Goal: Task Accomplishment & Management: Complete application form

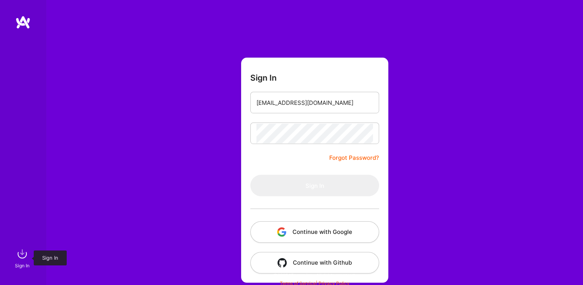
click at [20, 252] on img at bounding box center [22, 253] width 15 height 15
click at [303, 104] on input "email" at bounding box center [315, 103] width 117 height 20
type input "[EMAIL_ADDRESS][DOMAIN_NAME]"
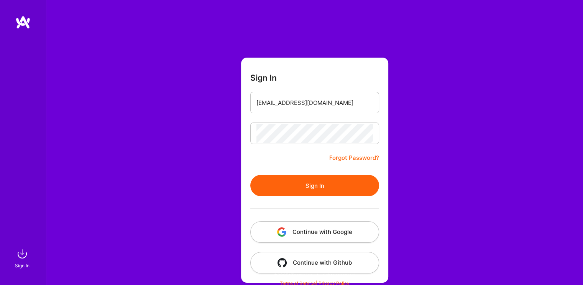
click at [314, 184] on button "Sign In" at bounding box center [314, 184] width 129 height 21
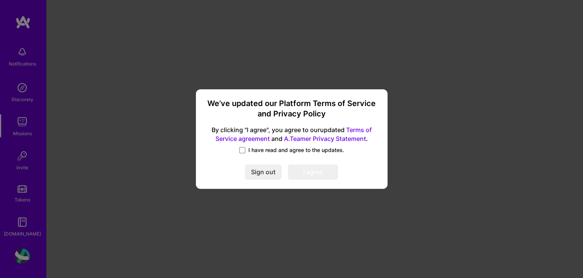
click at [244, 151] on span at bounding box center [242, 150] width 6 height 6
click at [0, 0] on input "I have read and agree to the updates." at bounding box center [0, 0] width 0 height 0
click at [299, 172] on button "I agree" at bounding box center [313, 171] width 50 height 15
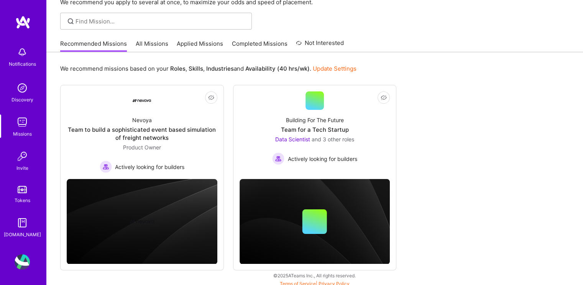
scroll to position [48, 0]
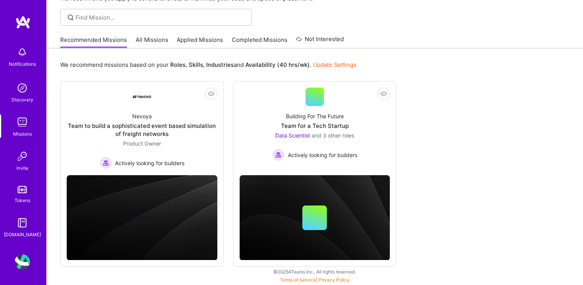
click at [26, 24] on img at bounding box center [22, 22] width 15 height 14
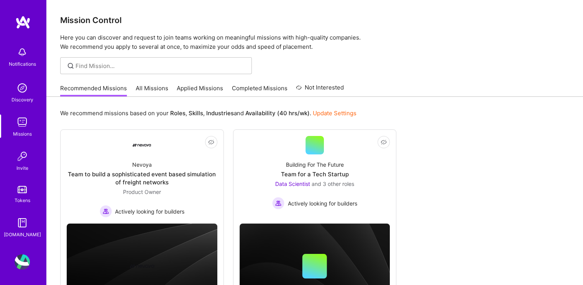
click at [23, 88] on img at bounding box center [22, 87] width 15 height 15
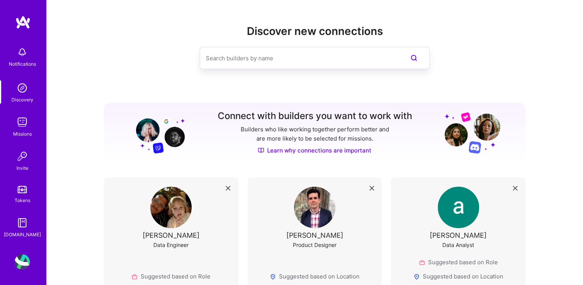
click at [19, 16] on img at bounding box center [22, 22] width 15 height 14
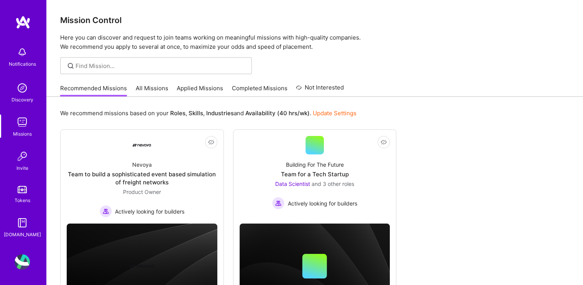
click at [21, 53] on img at bounding box center [22, 51] width 15 height 15
click at [21, 86] on img at bounding box center [22, 87] width 15 height 15
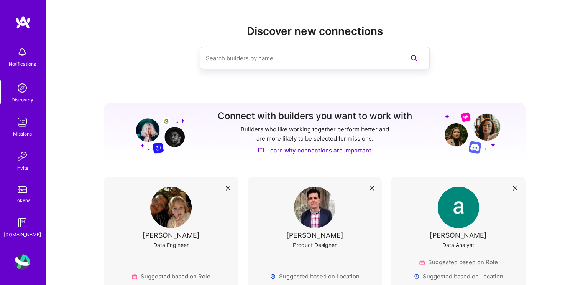
click at [26, 120] on img at bounding box center [22, 121] width 15 height 15
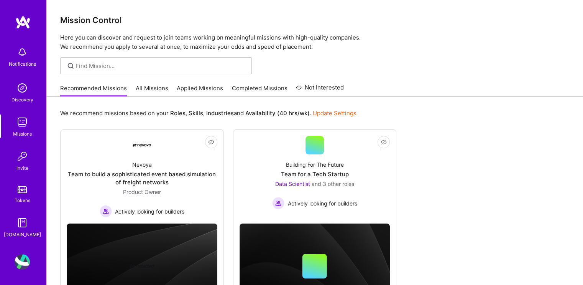
click at [26, 160] on img at bounding box center [22, 155] width 15 height 15
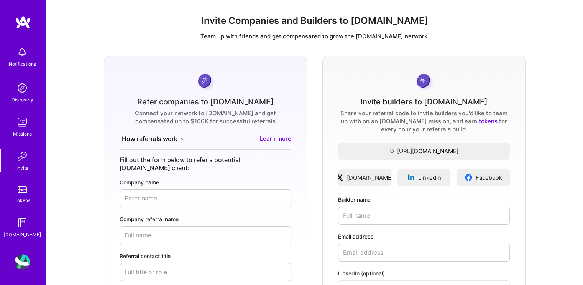
click at [23, 189] on img at bounding box center [22, 189] width 9 height 7
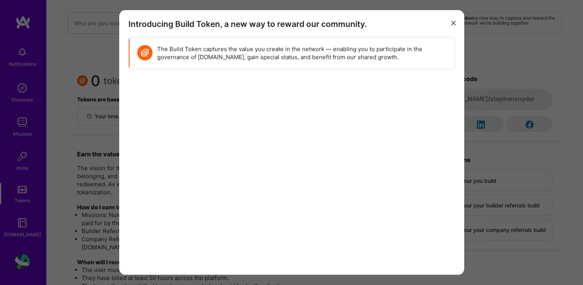
click at [458, 22] on div "Introducing Build Token, a new way to reward our community. The Build Token cap…" at bounding box center [291, 142] width 345 height 264
click at [452, 22] on icon "modal" at bounding box center [453, 23] width 5 height 5
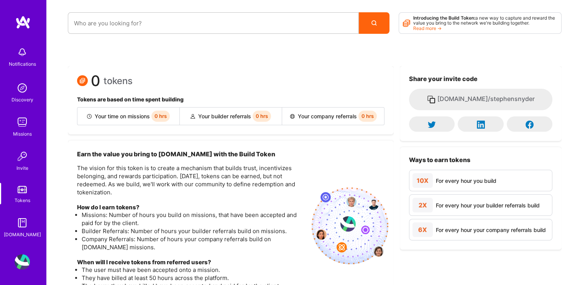
click at [20, 224] on img at bounding box center [22, 222] width 15 height 15
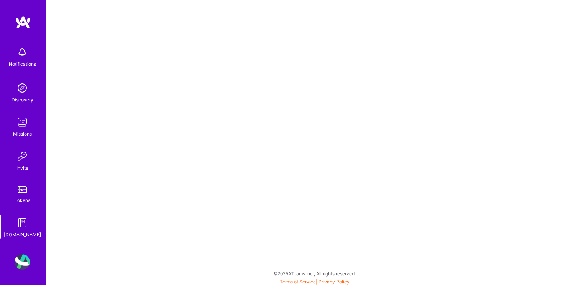
click at [17, 264] on img at bounding box center [22, 261] width 15 height 15
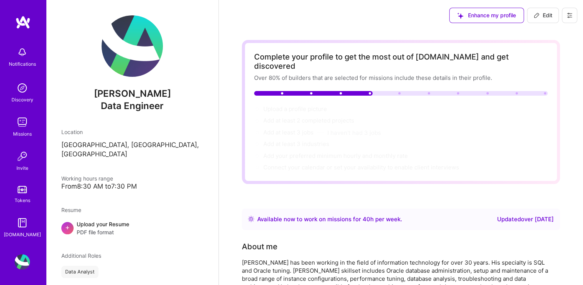
scroll to position [77, 0]
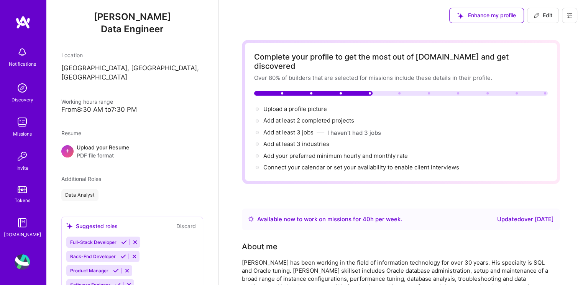
click at [110, 143] on div "Upload your Resume PDF file format" at bounding box center [103, 151] width 53 height 16
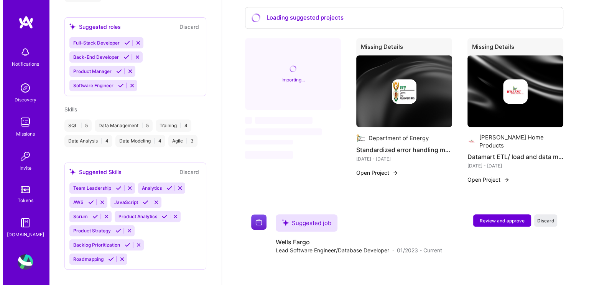
scroll to position [422, 0]
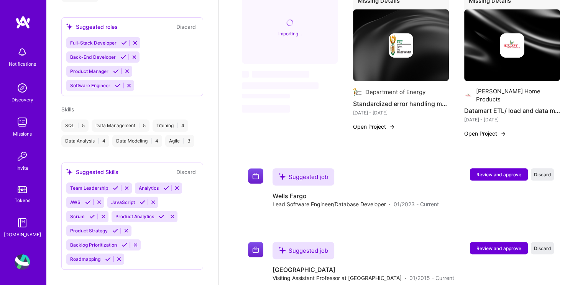
click at [489, 171] on span "Review and approve" at bounding box center [499, 174] width 45 height 7
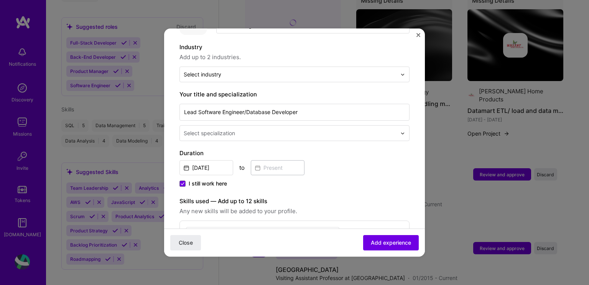
scroll to position [107, 0]
click at [181, 181] on icon at bounding box center [183, 182] width 4 height 3
click at [0, 0] on input "I still work here" at bounding box center [0, 0] width 0 height 0
click at [275, 159] on input at bounding box center [278, 166] width 54 height 15
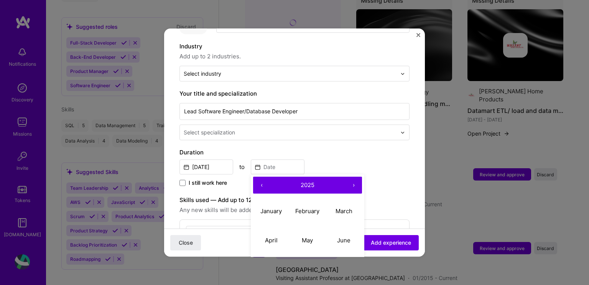
click at [260, 176] on button "‹" at bounding box center [261, 184] width 17 height 17
click at [346, 236] on abbr "June" at bounding box center [343, 239] width 13 height 7
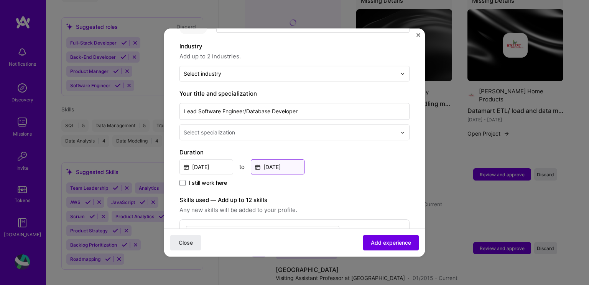
click at [289, 159] on input "[DATE]" at bounding box center [278, 166] width 54 height 15
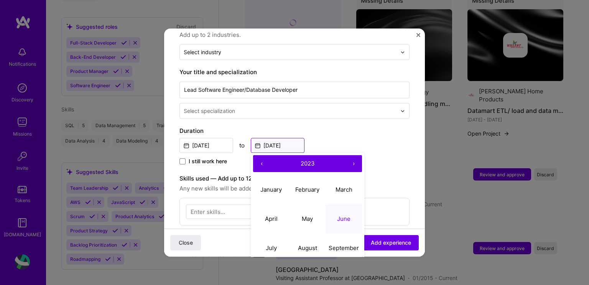
scroll to position [145, 0]
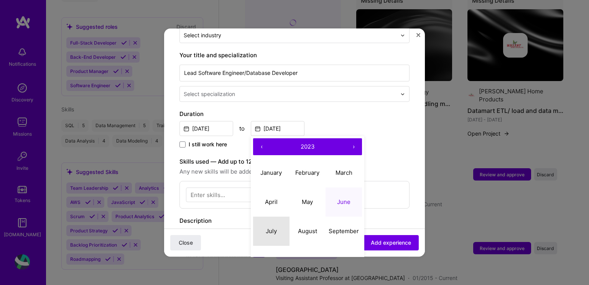
click at [273, 227] on abbr "July" at bounding box center [271, 230] width 11 height 7
type input "[DATE]"
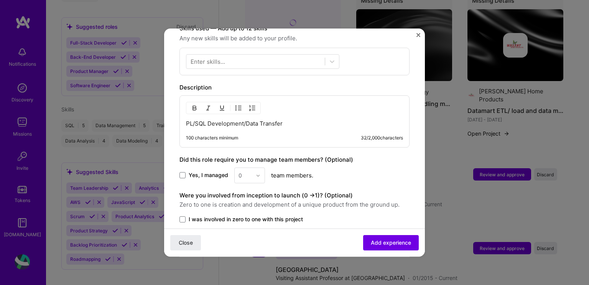
scroll to position [298, 0]
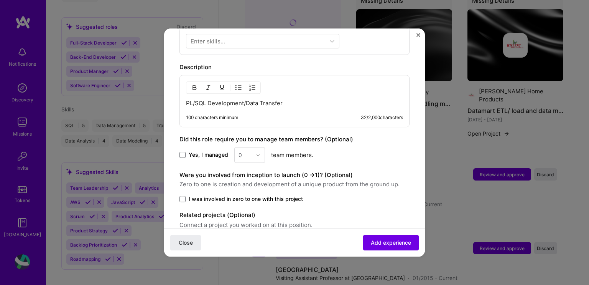
click at [390, 242] on span "Add experience" at bounding box center [391, 243] width 40 height 8
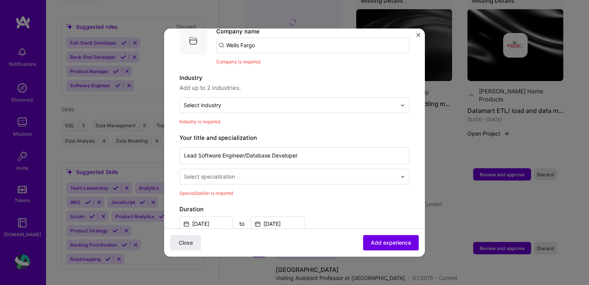
scroll to position [77, 0]
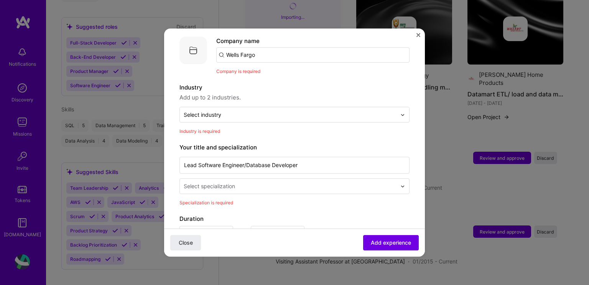
click at [400, 184] on img at bounding box center [402, 186] width 5 height 5
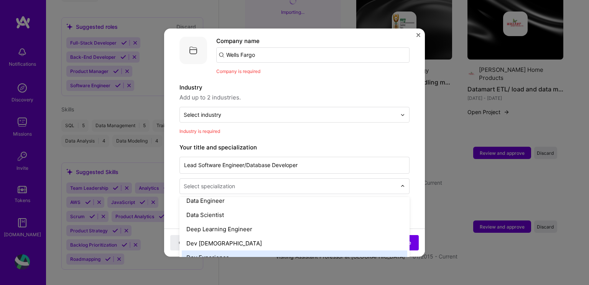
scroll to position [307, 0]
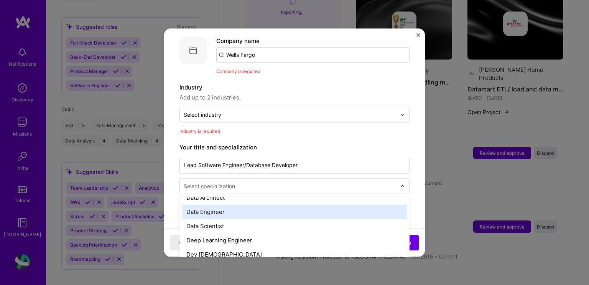
click at [287, 204] on div "Data Engineer" at bounding box center [294, 211] width 225 height 14
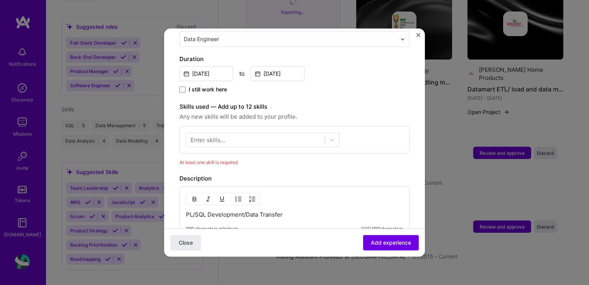
scroll to position [230, 0]
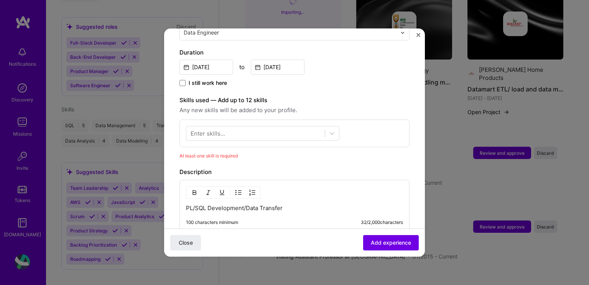
click at [333, 129] on icon at bounding box center [332, 133] width 8 height 8
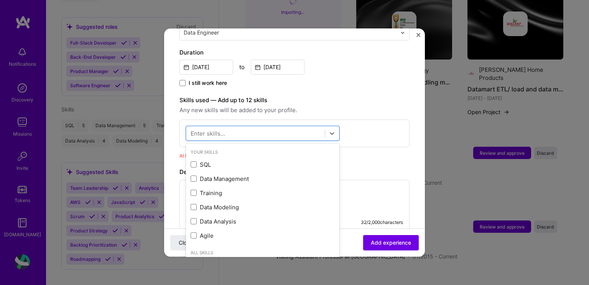
click at [235, 160] on div "SQL" at bounding box center [262, 164] width 153 height 14
click at [194, 176] on span at bounding box center [194, 179] width 6 height 6
click at [0, 0] on input "checkbox" at bounding box center [0, 0] width 0 height 0
click at [193, 204] on span at bounding box center [194, 207] width 6 height 6
click at [0, 0] on input "checkbox" at bounding box center [0, 0] width 0 height 0
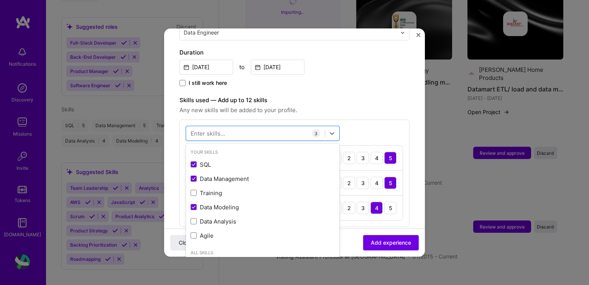
click at [193, 218] on span at bounding box center [194, 221] width 6 height 6
click at [0, 0] on input "checkbox" at bounding box center [0, 0] width 0 height 0
click at [194, 232] on span at bounding box center [194, 235] width 6 height 6
click at [0, 0] on input "checkbox" at bounding box center [0, 0] width 0 height 0
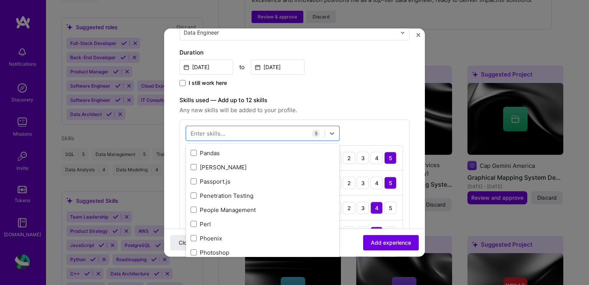
scroll to position [3359, 0]
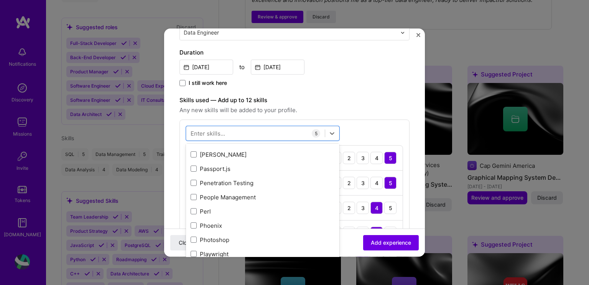
click at [195, 208] on span at bounding box center [194, 211] width 6 height 6
click at [0, 0] on input "checkbox" at bounding box center [0, 0] width 0 height 0
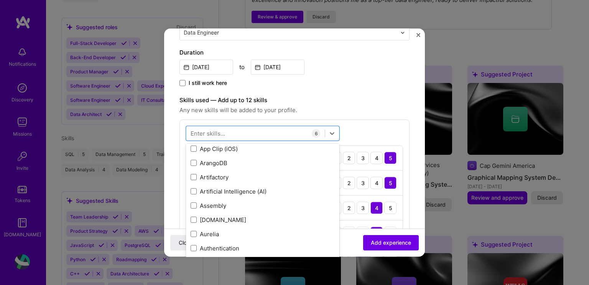
scroll to position [484, 0]
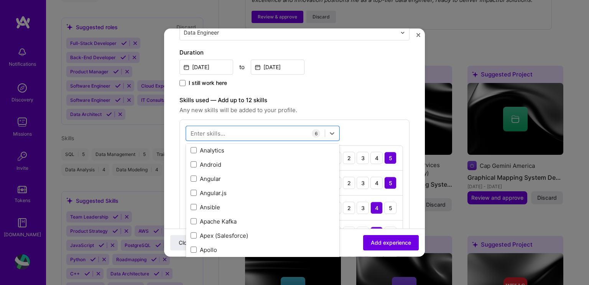
click at [371, 243] on span "Add experience" at bounding box center [391, 243] width 40 height 8
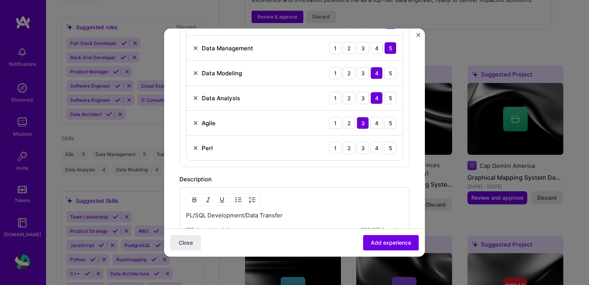
scroll to position [383, 0]
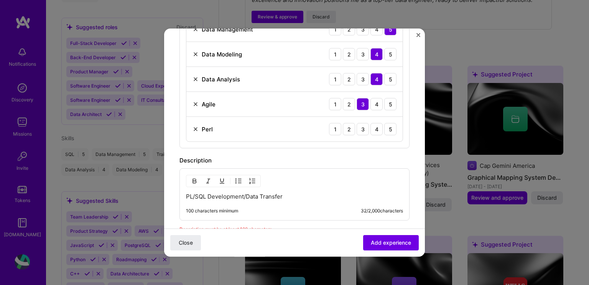
click at [329, 123] on div "1" at bounding box center [335, 129] width 12 height 12
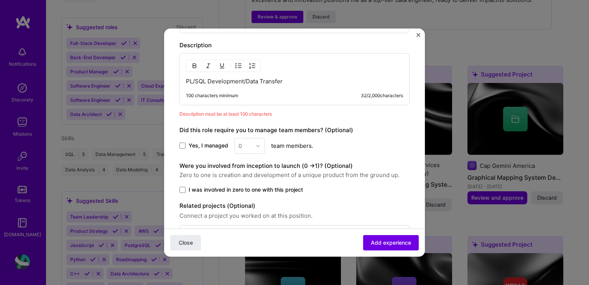
scroll to position [517, 0]
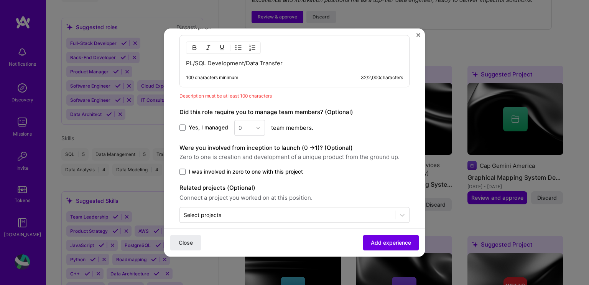
click at [388, 241] on span "Add experience" at bounding box center [391, 243] width 40 height 8
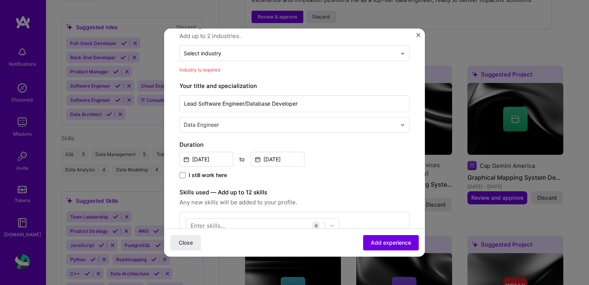
scroll to position [77, 0]
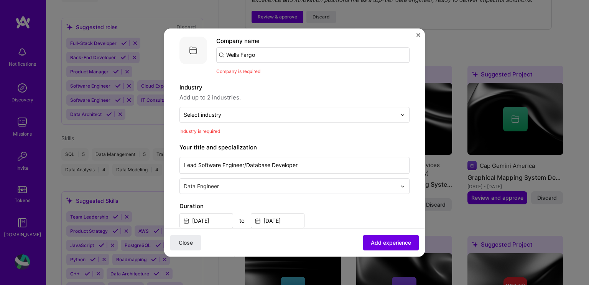
click at [400, 112] on img at bounding box center [402, 114] width 5 height 5
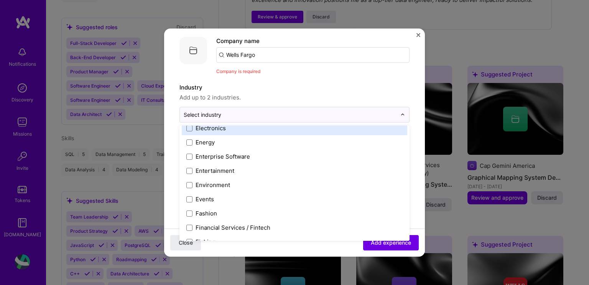
scroll to position [729, 0]
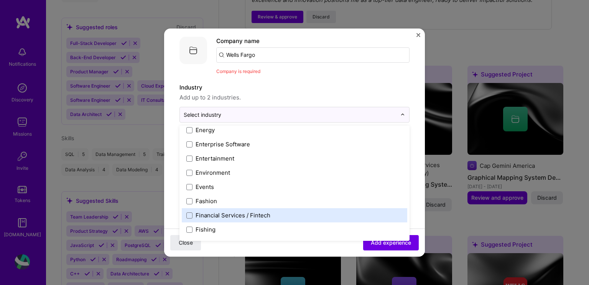
click at [188, 212] on span at bounding box center [189, 215] width 6 height 6
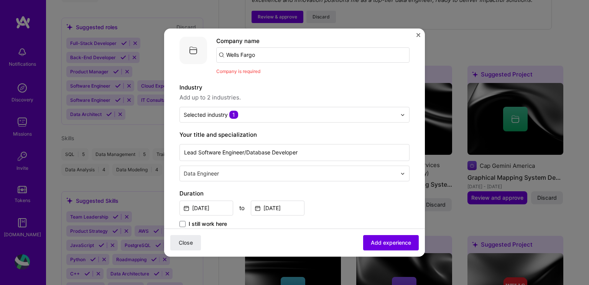
click at [371, 244] on span "Add experience" at bounding box center [391, 243] width 40 height 8
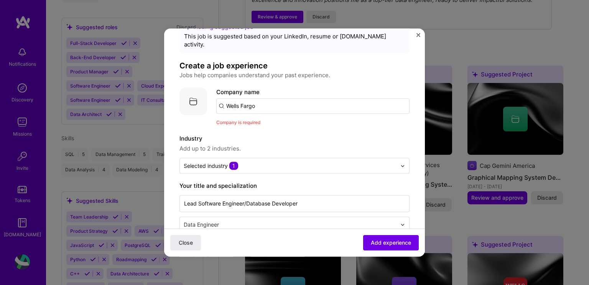
scroll to position [0, 0]
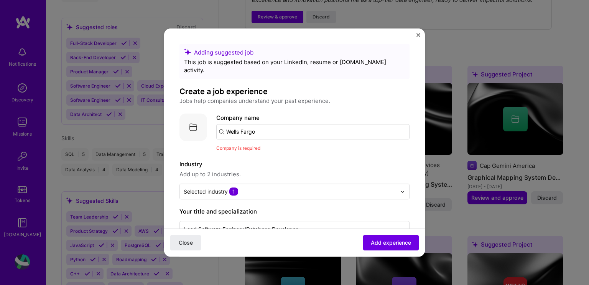
click at [275, 125] on input "Wells Fargo" at bounding box center [312, 131] width 193 height 15
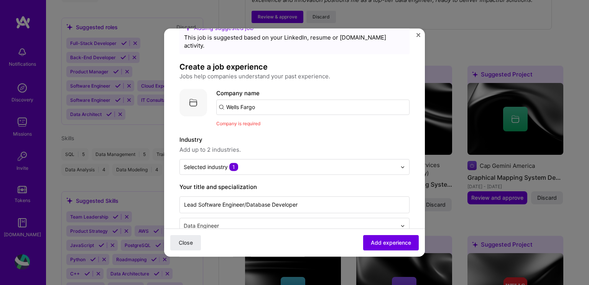
scroll to position [38, 0]
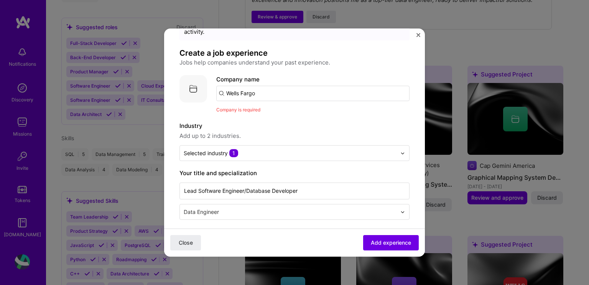
click at [270, 86] on input "Wells Fargo" at bounding box center [312, 93] width 193 height 15
click at [221, 87] on input "Wells Fargo" at bounding box center [312, 93] width 193 height 15
click at [232, 105] on div "Company is required" at bounding box center [312, 109] width 193 height 8
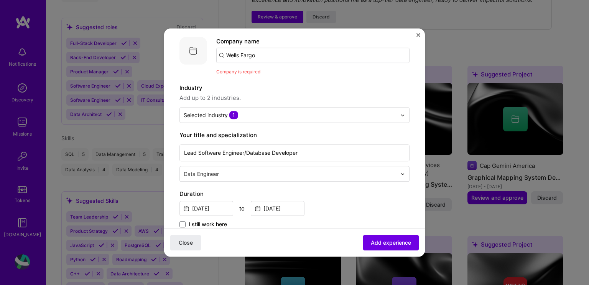
scroll to position [77, 0]
click at [375, 243] on span "Add experience" at bounding box center [391, 243] width 40 height 8
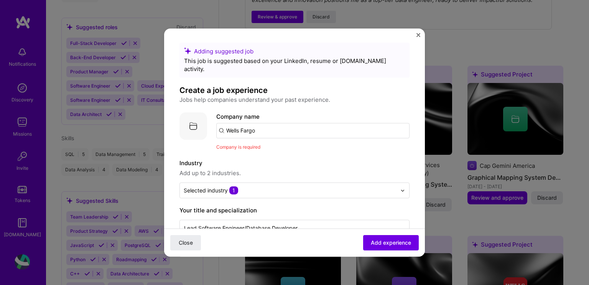
scroll to position [0, 0]
click at [259, 145] on span "Company is required" at bounding box center [238, 148] width 44 height 6
click at [193, 117] on img at bounding box center [193, 127] width 28 height 28
click at [235, 114] on label "Company name" at bounding box center [237, 117] width 43 height 7
click at [253, 145] on span "Company is required" at bounding box center [238, 148] width 44 height 6
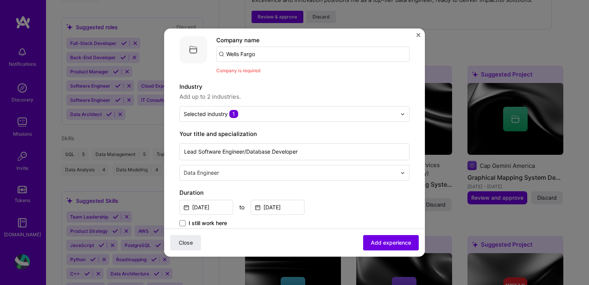
scroll to position [77, 0]
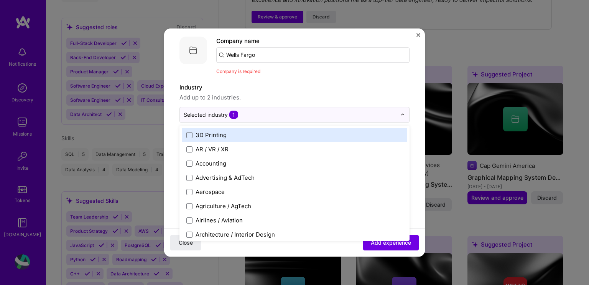
click at [400, 109] on div at bounding box center [404, 114] width 9 height 15
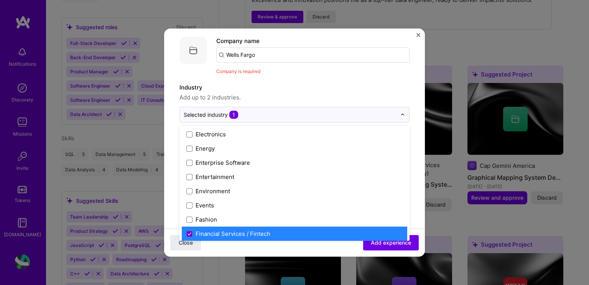
scroll to position [729, 0]
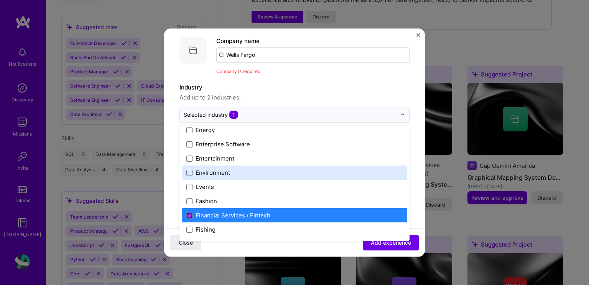
click at [359, 168] on label "Environment" at bounding box center [294, 172] width 216 height 8
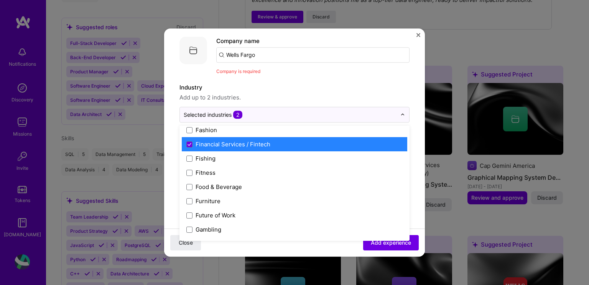
scroll to position [768, 0]
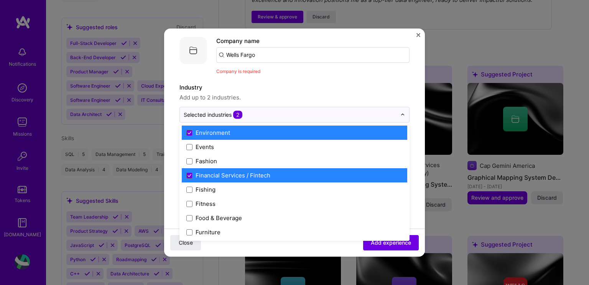
click at [312, 171] on label "Financial Services / Fintech" at bounding box center [294, 175] width 216 height 8
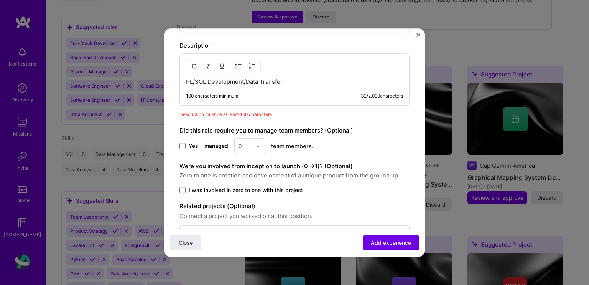
scroll to position [504, 0]
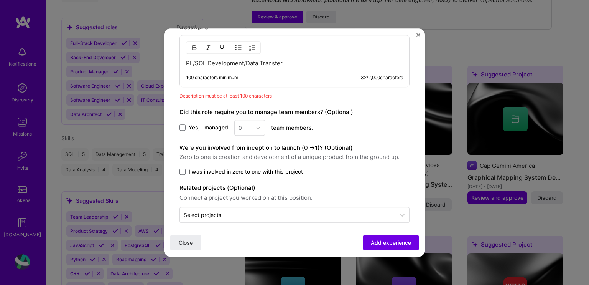
click at [380, 242] on span "Add experience" at bounding box center [391, 243] width 40 height 8
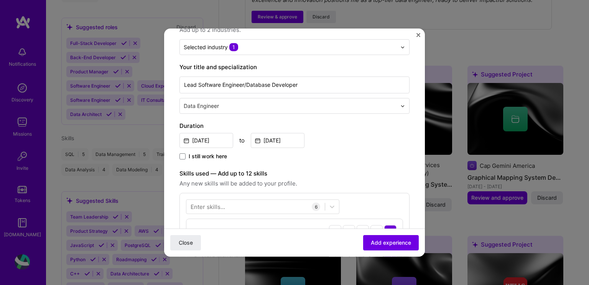
scroll to position [77, 0]
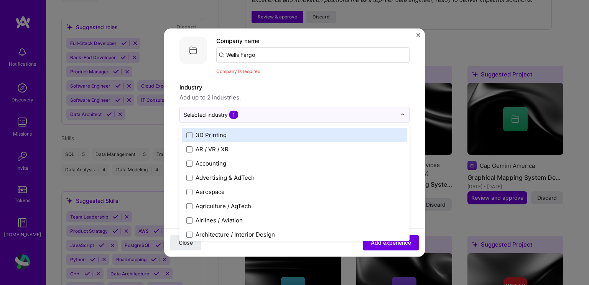
click at [235, 110] on span "1" at bounding box center [233, 114] width 9 height 8
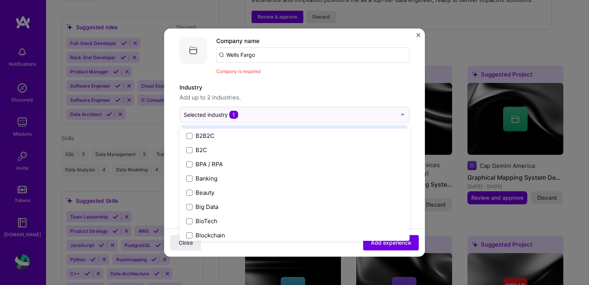
scroll to position [230, 0]
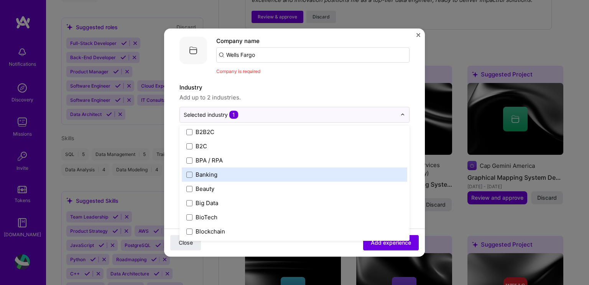
click at [189, 171] on span at bounding box center [189, 174] width 6 height 6
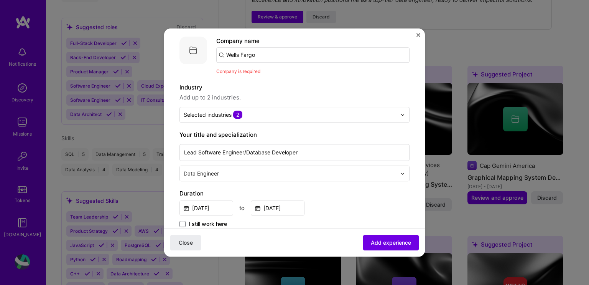
click at [382, 242] on span "Add experience" at bounding box center [391, 243] width 40 height 8
click at [382, 240] on span "Add experience" at bounding box center [391, 243] width 40 height 8
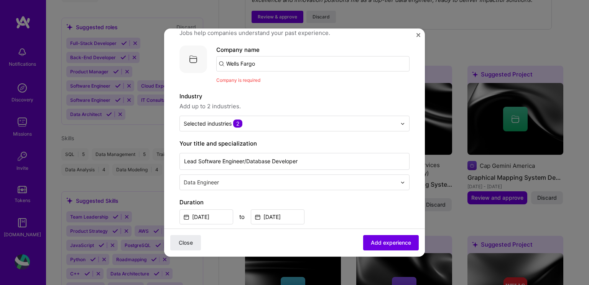
scroll to position [61, 0]
